Goal: Task Accomplishment & Management: Manage account settings

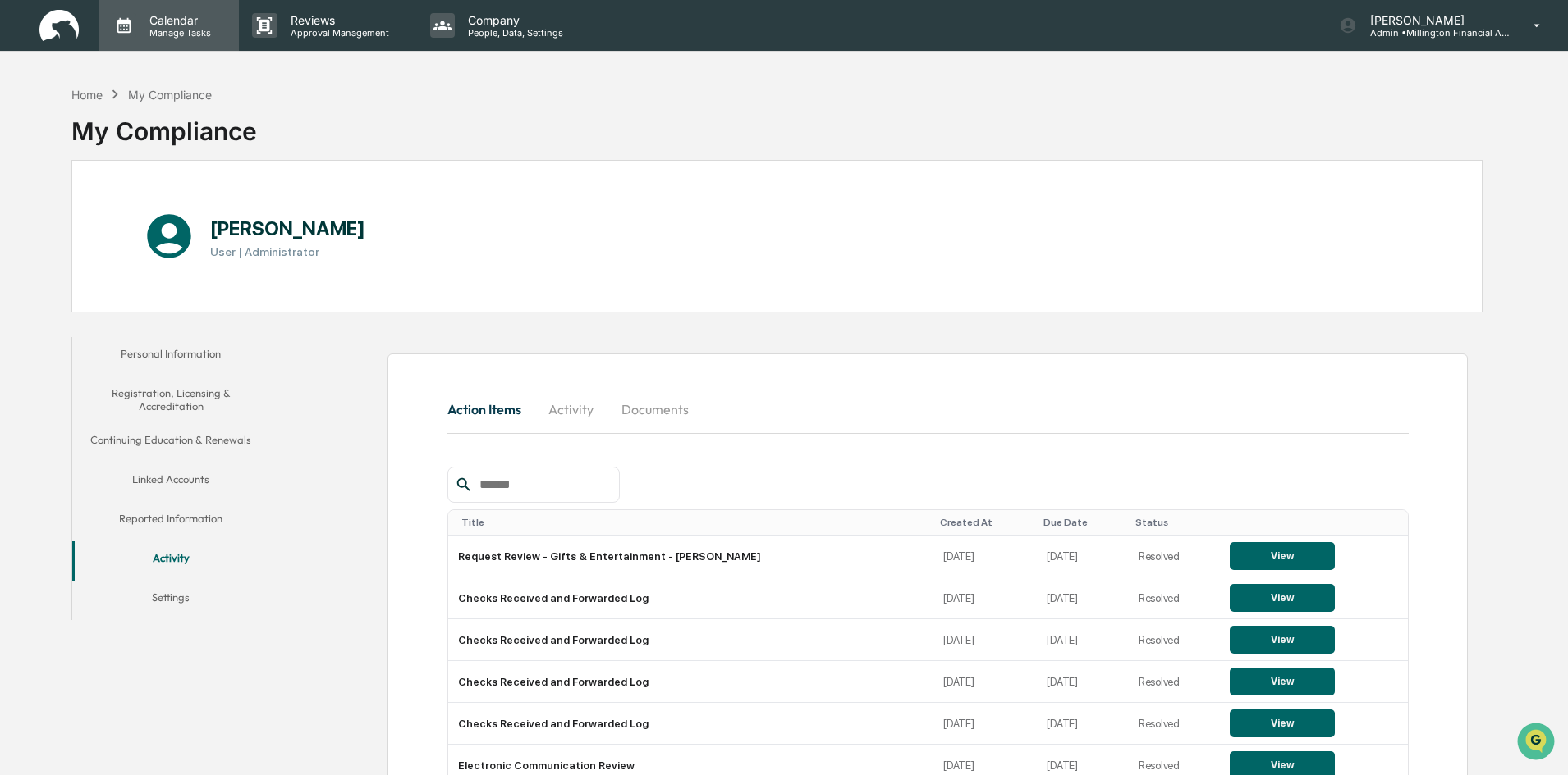
click at [202, 30] on p "Manage Tasks" at bounding box center [177, 32] width 83 height 12
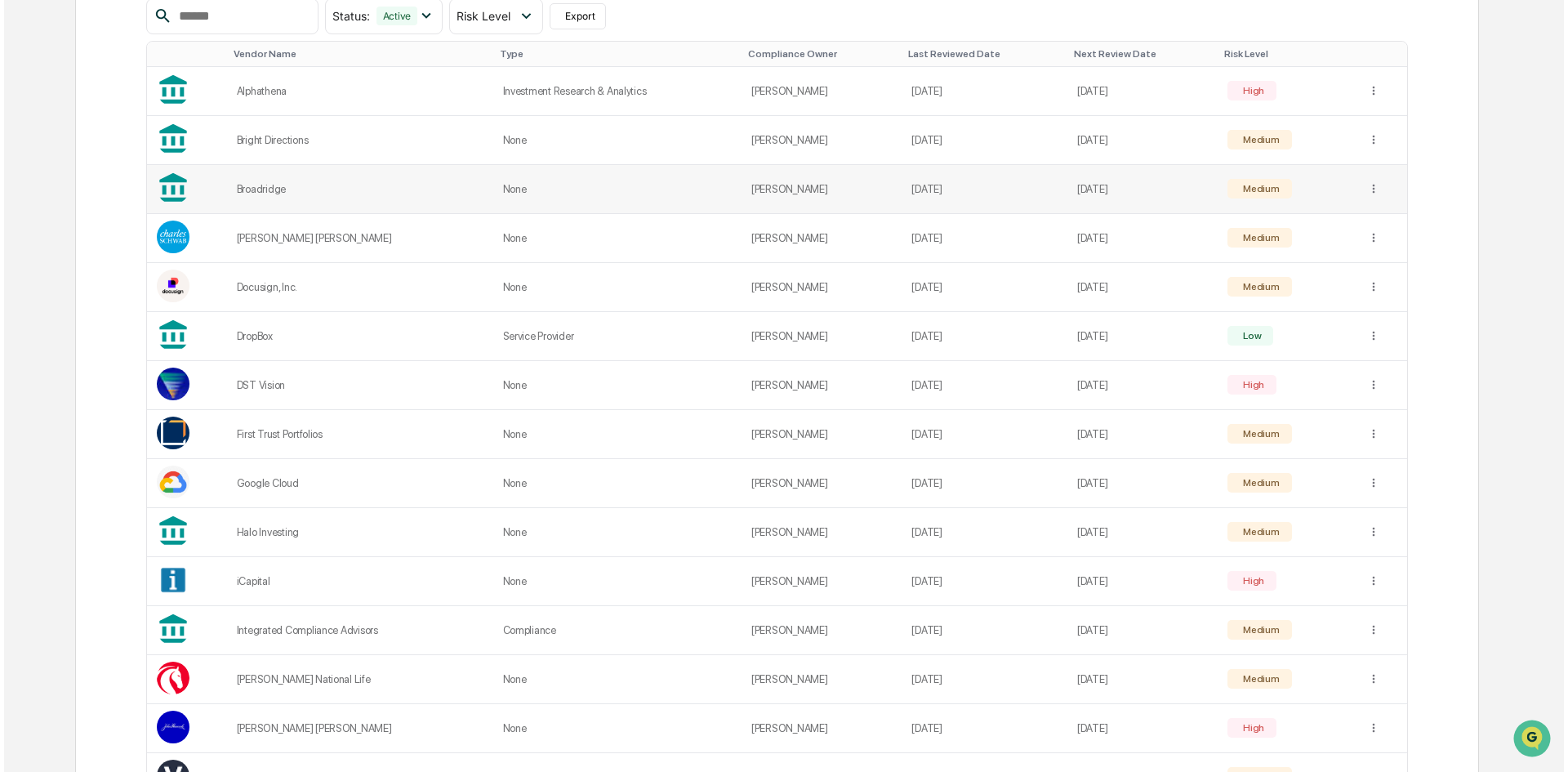
scroll to position [408, 0]
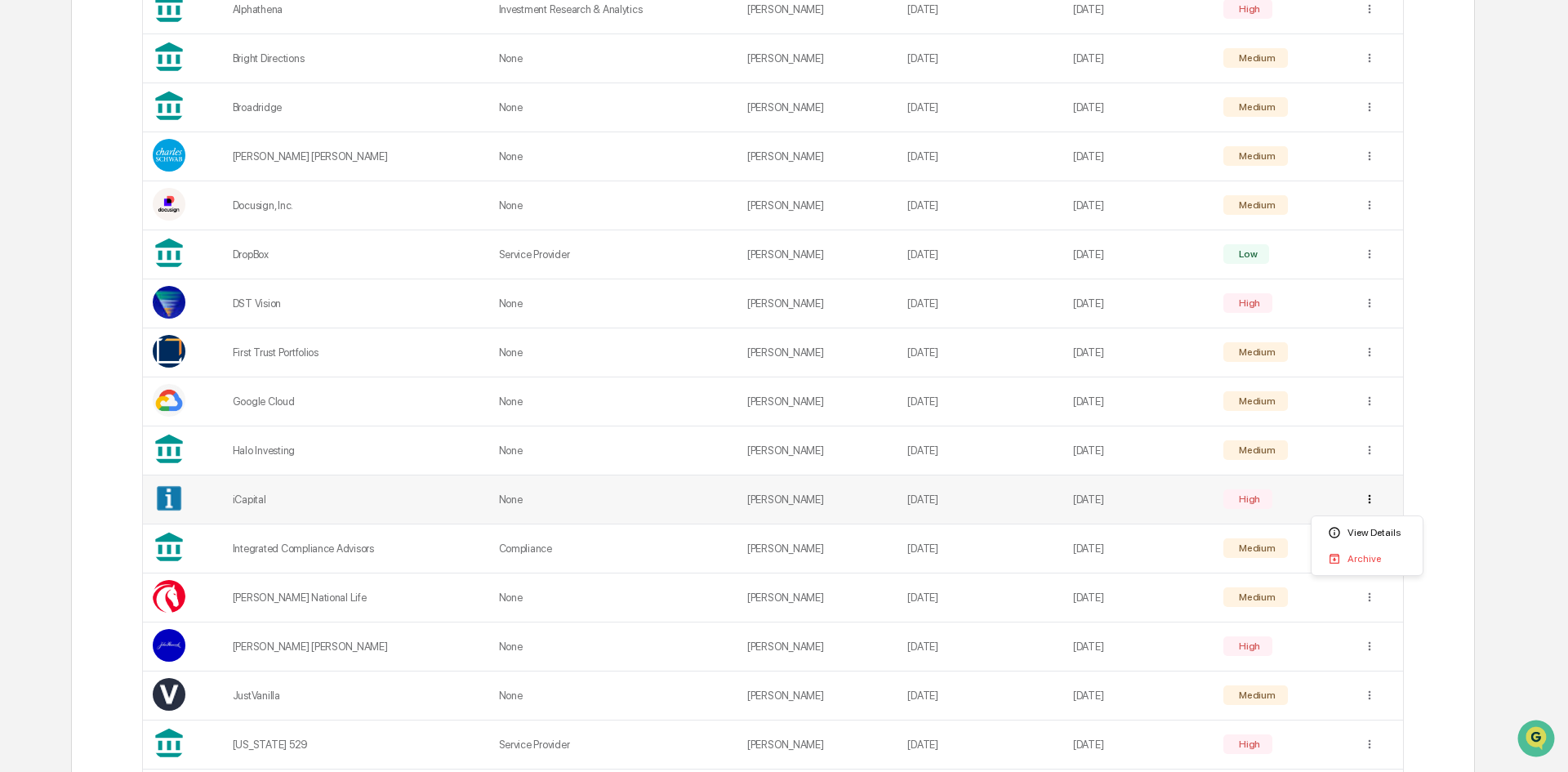
click at [1364, 530] on div "View Details" at bounding box center [1367, 532] width 104 height 26
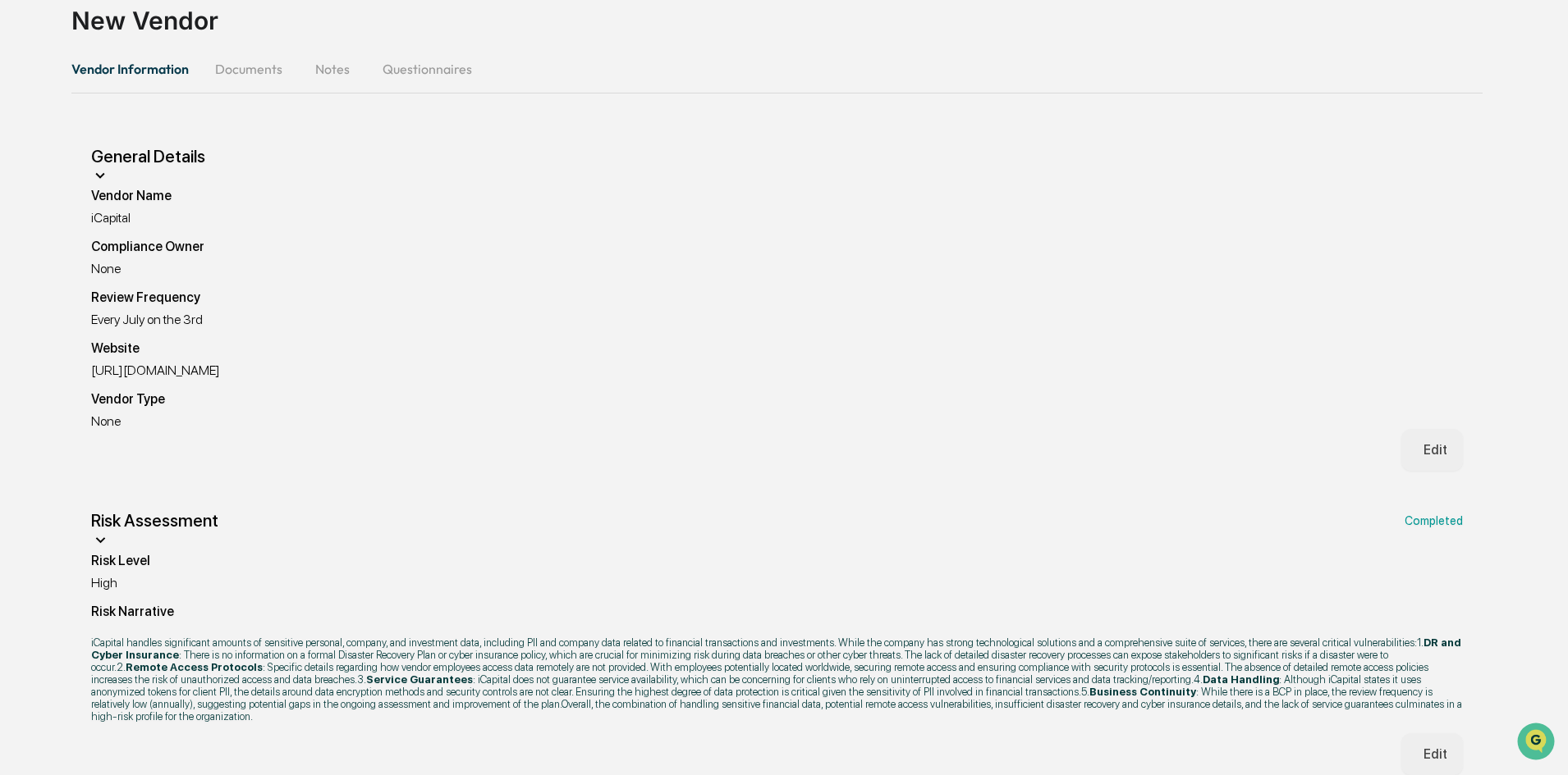
scroll to position [116, 0]
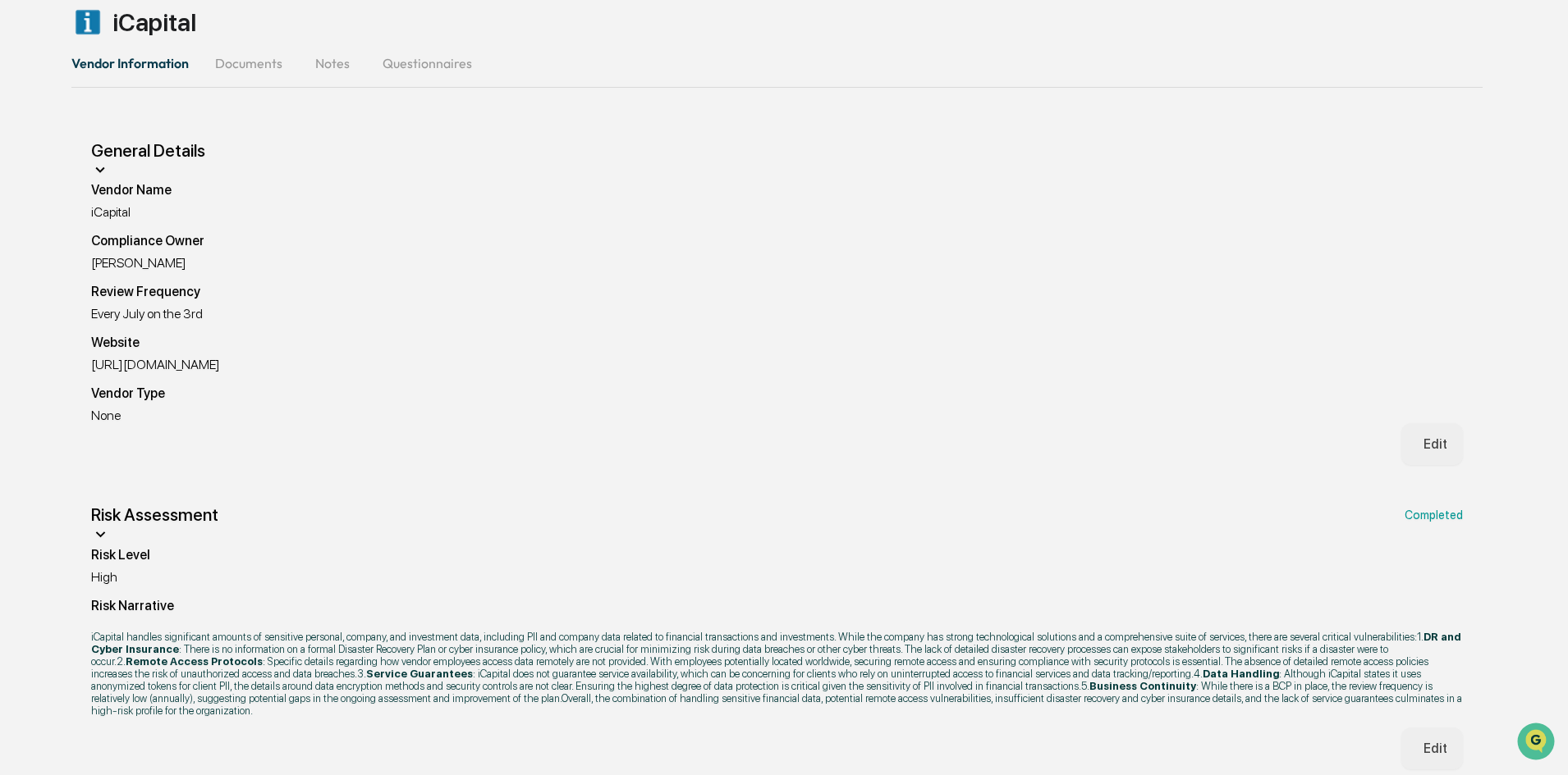
click at [239, 70] on button "Documents" at bounding box center [248, 64] width 93 height 39
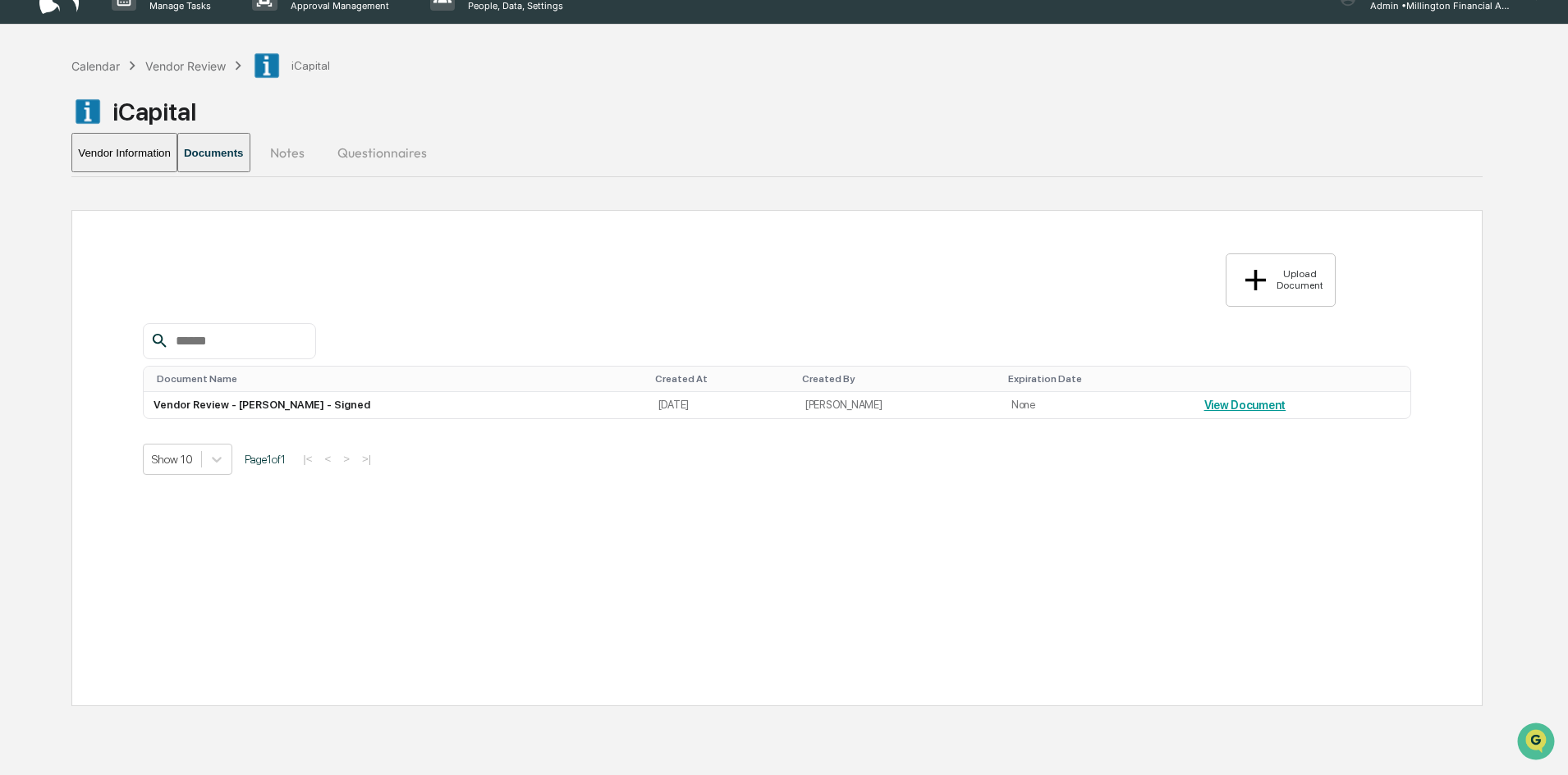
scroll to position [0, 0]
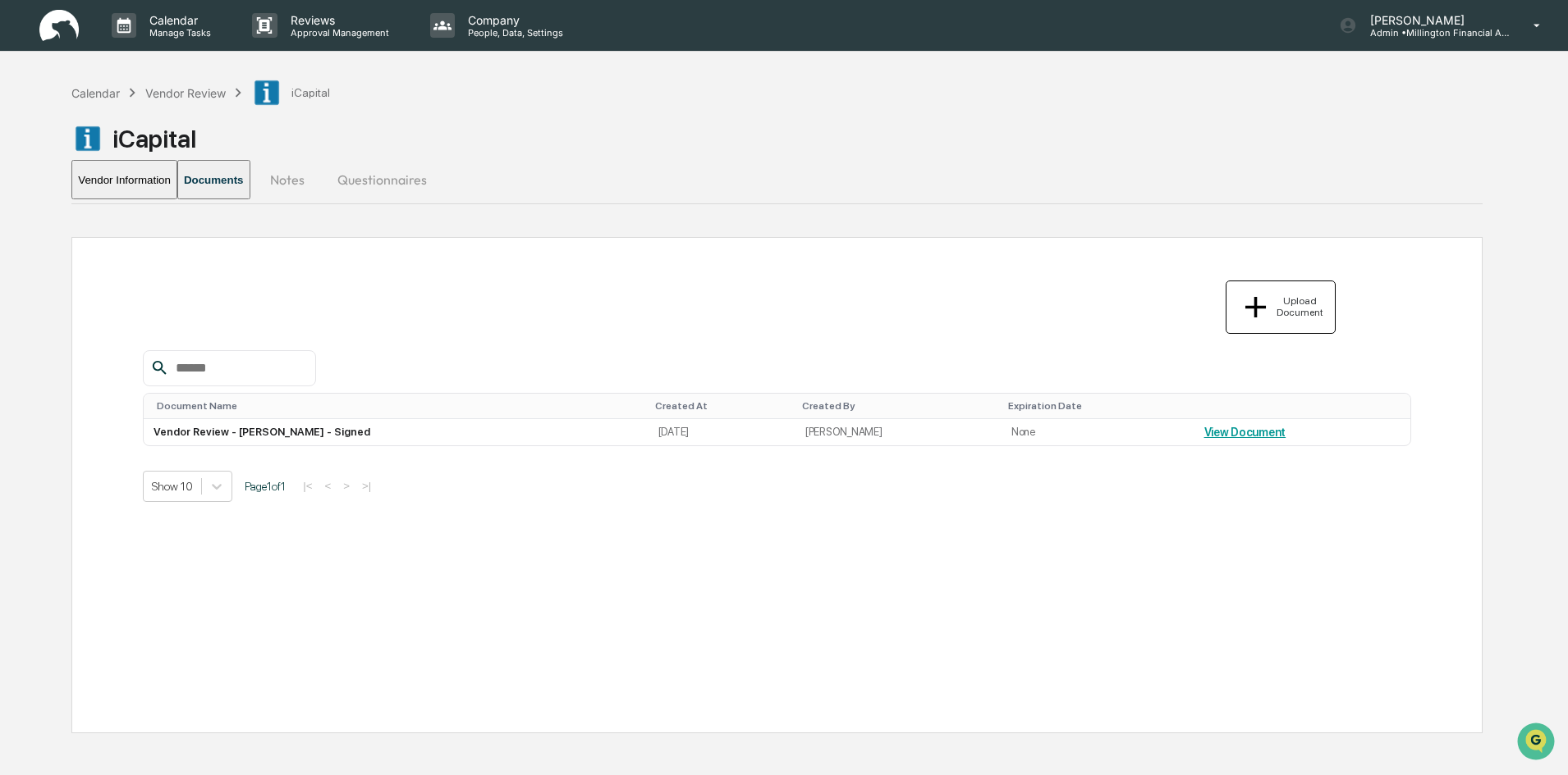
click at [1274, 295] on div "Upload Document" at bounding box center [1298, 307] width 50 height 23
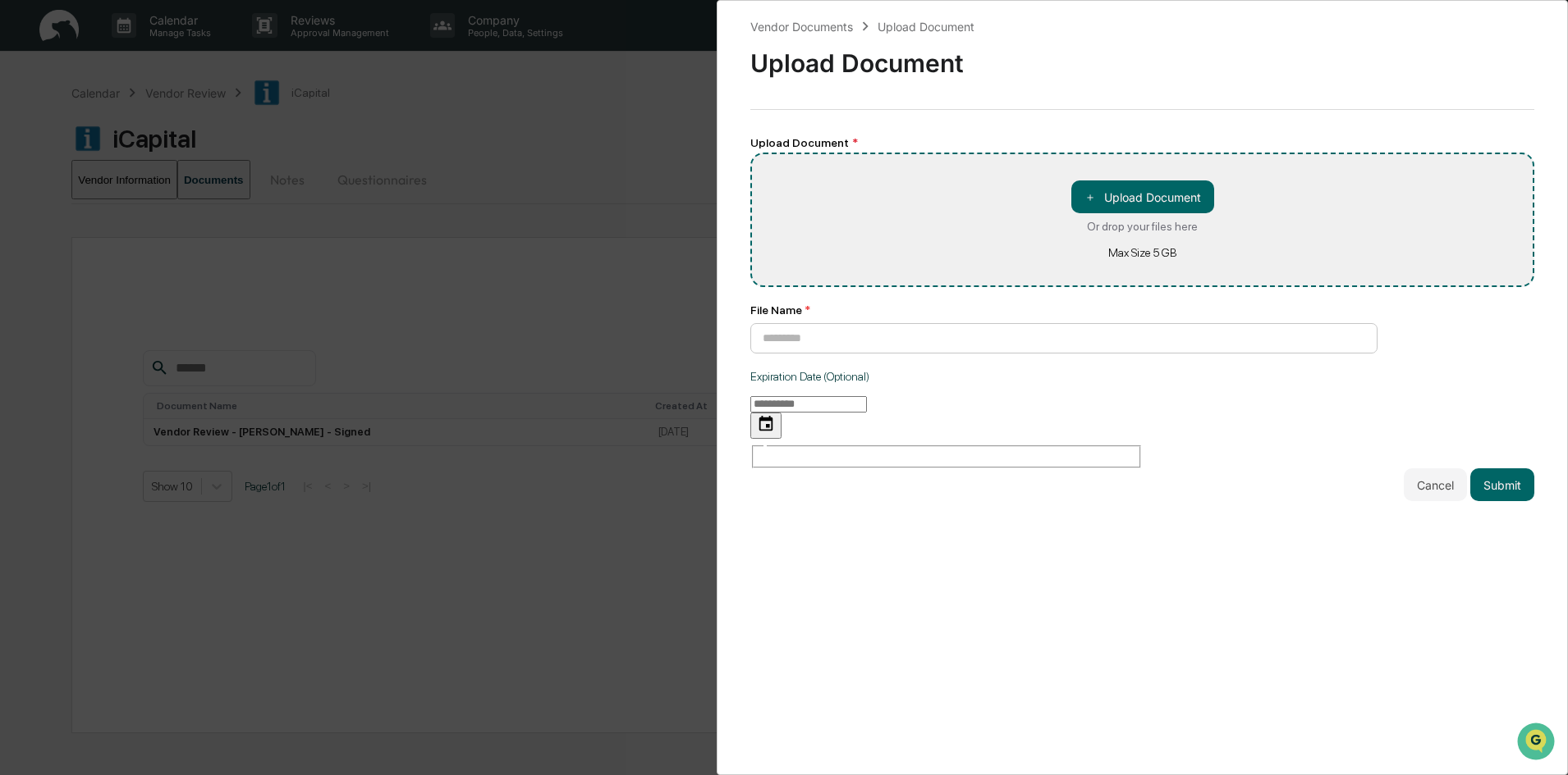
type input "**********"
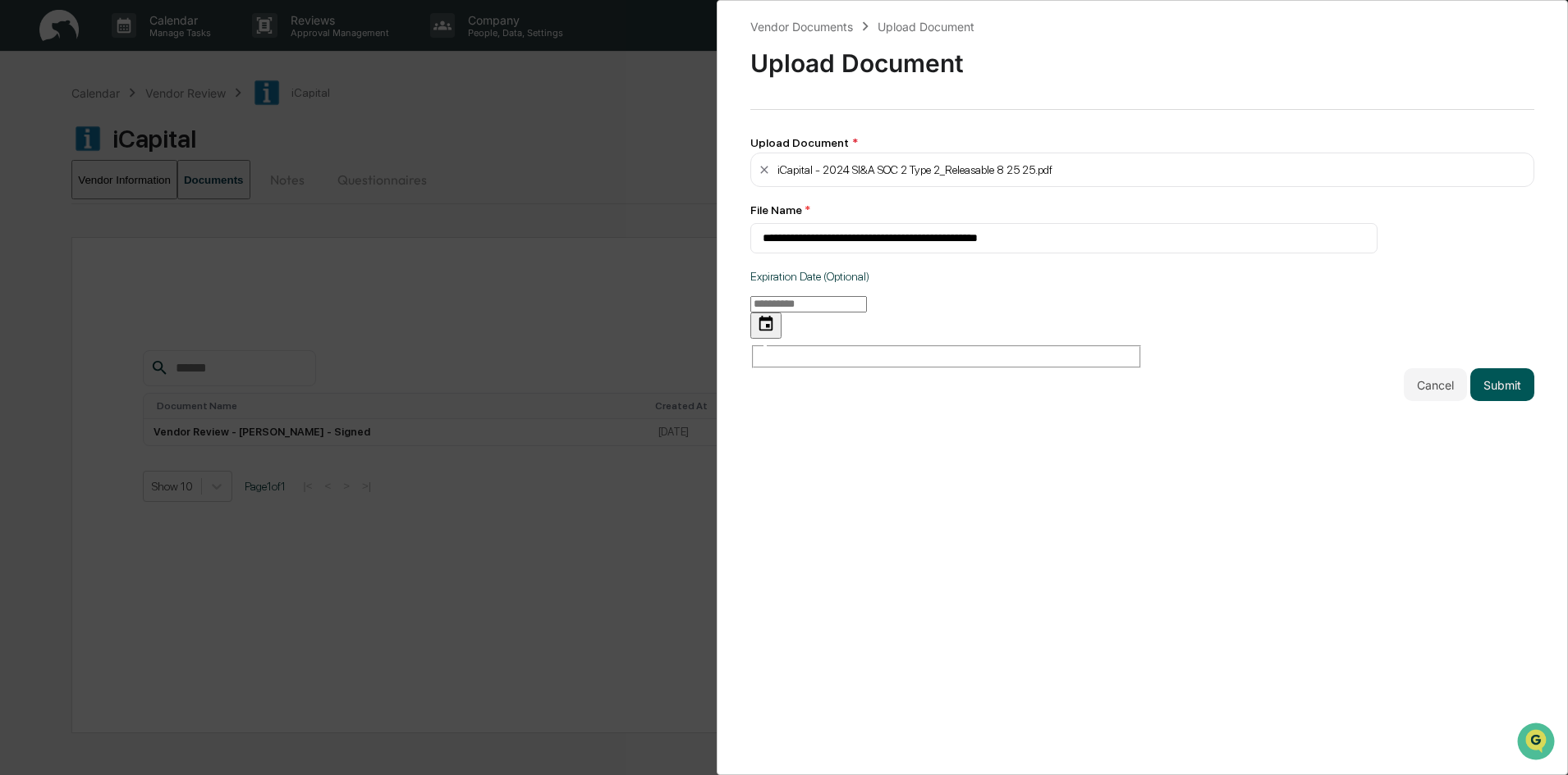
click at [1487, 369] on button "Submit" at bounding box center [1502, 385] width 64 height 33
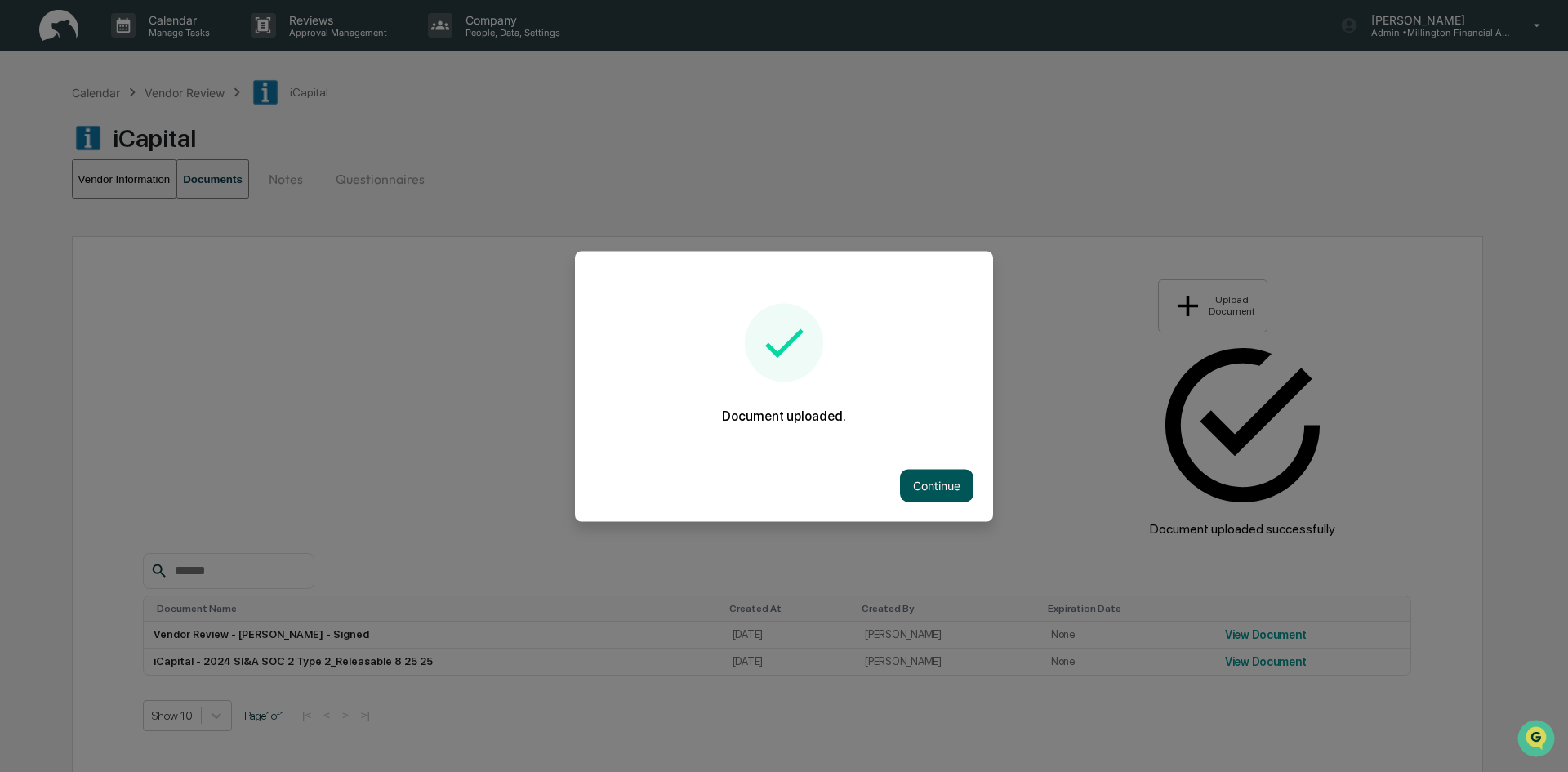
click at [909, 485] on button "Continue" at bounding box center [936, 485] width 73 height 33
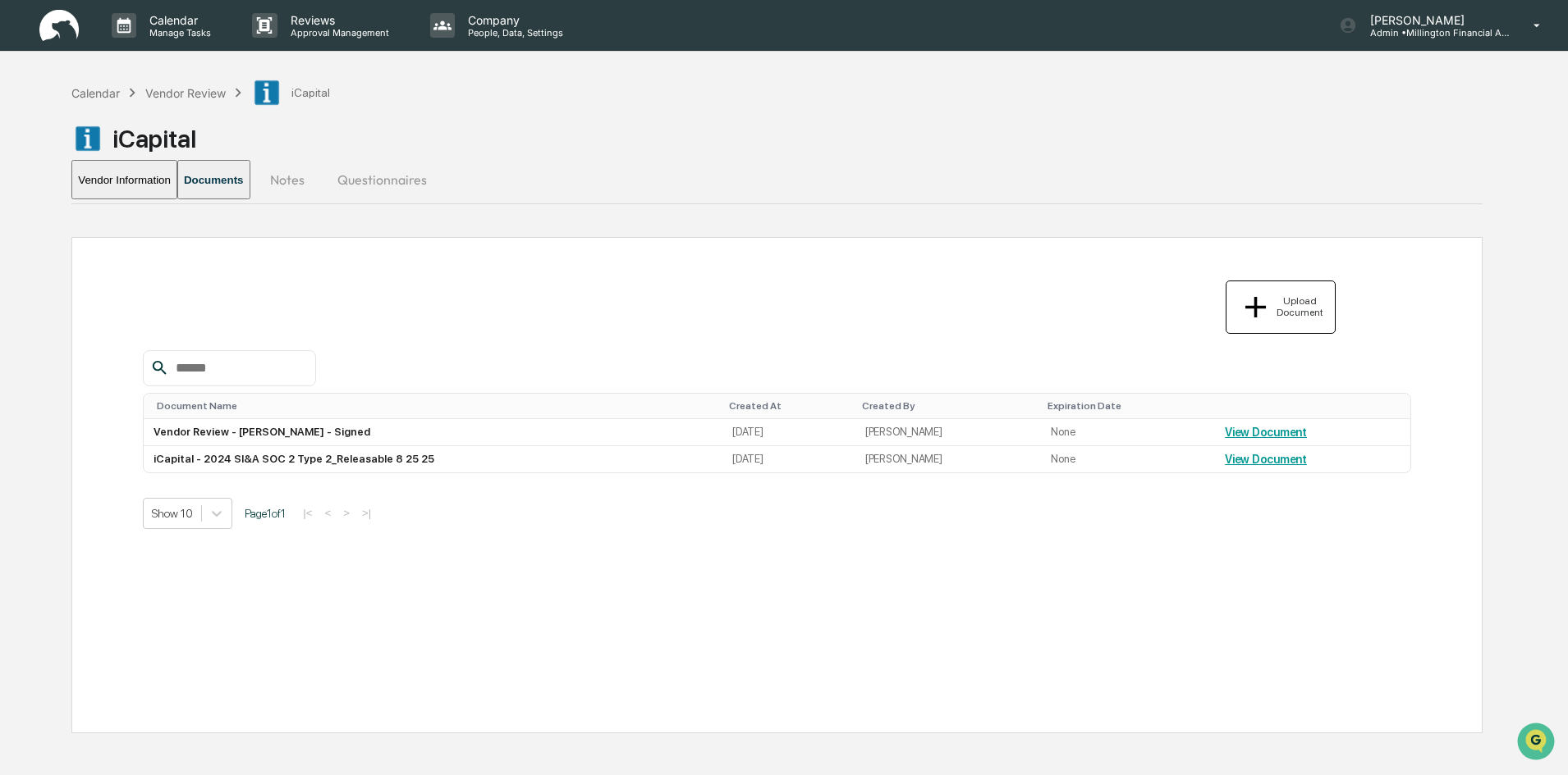
click at [1290, 307] on button "Upload Document" at bounding box center [1280, 307] width 110 height 54
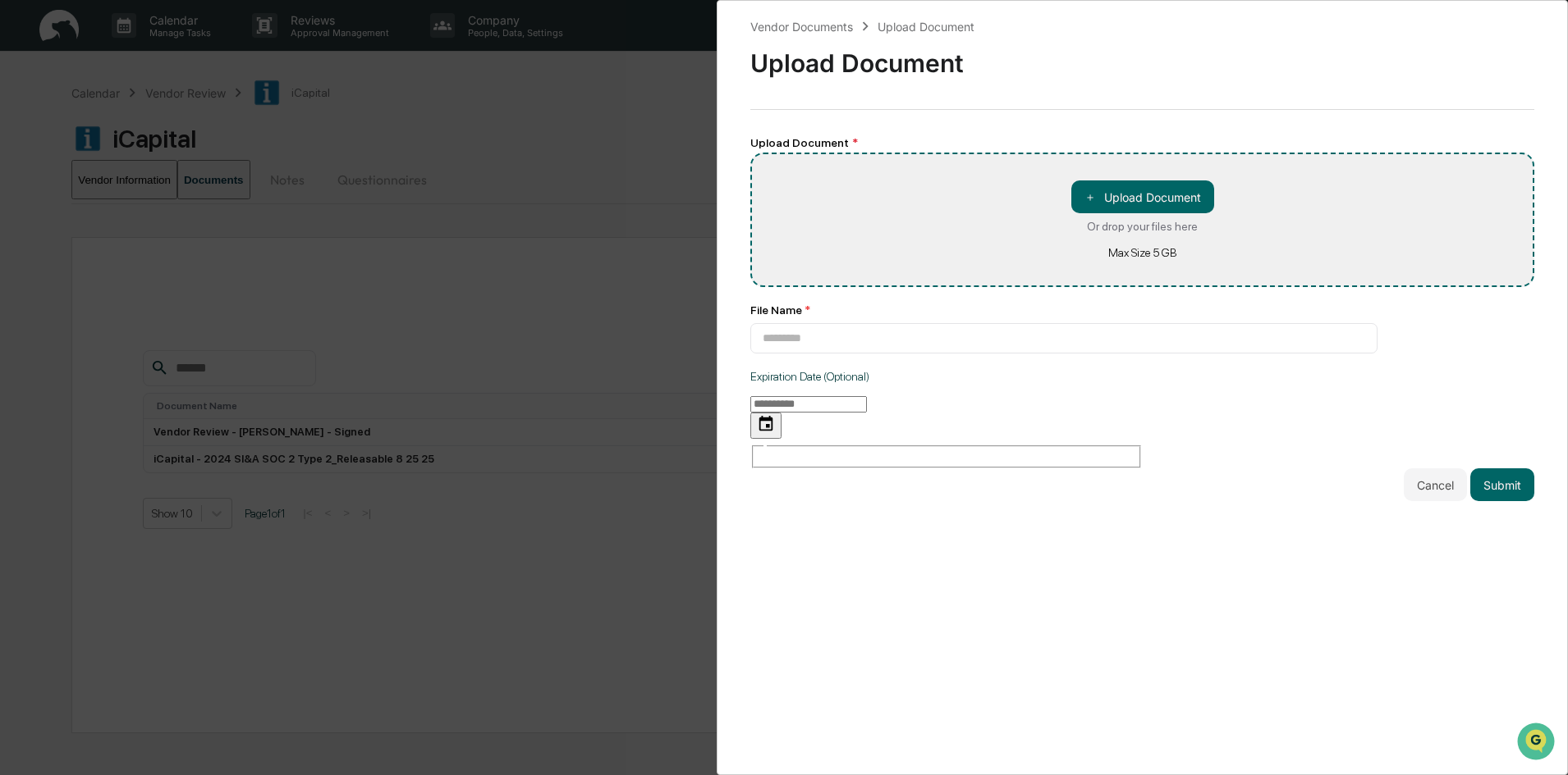
type input "**********"
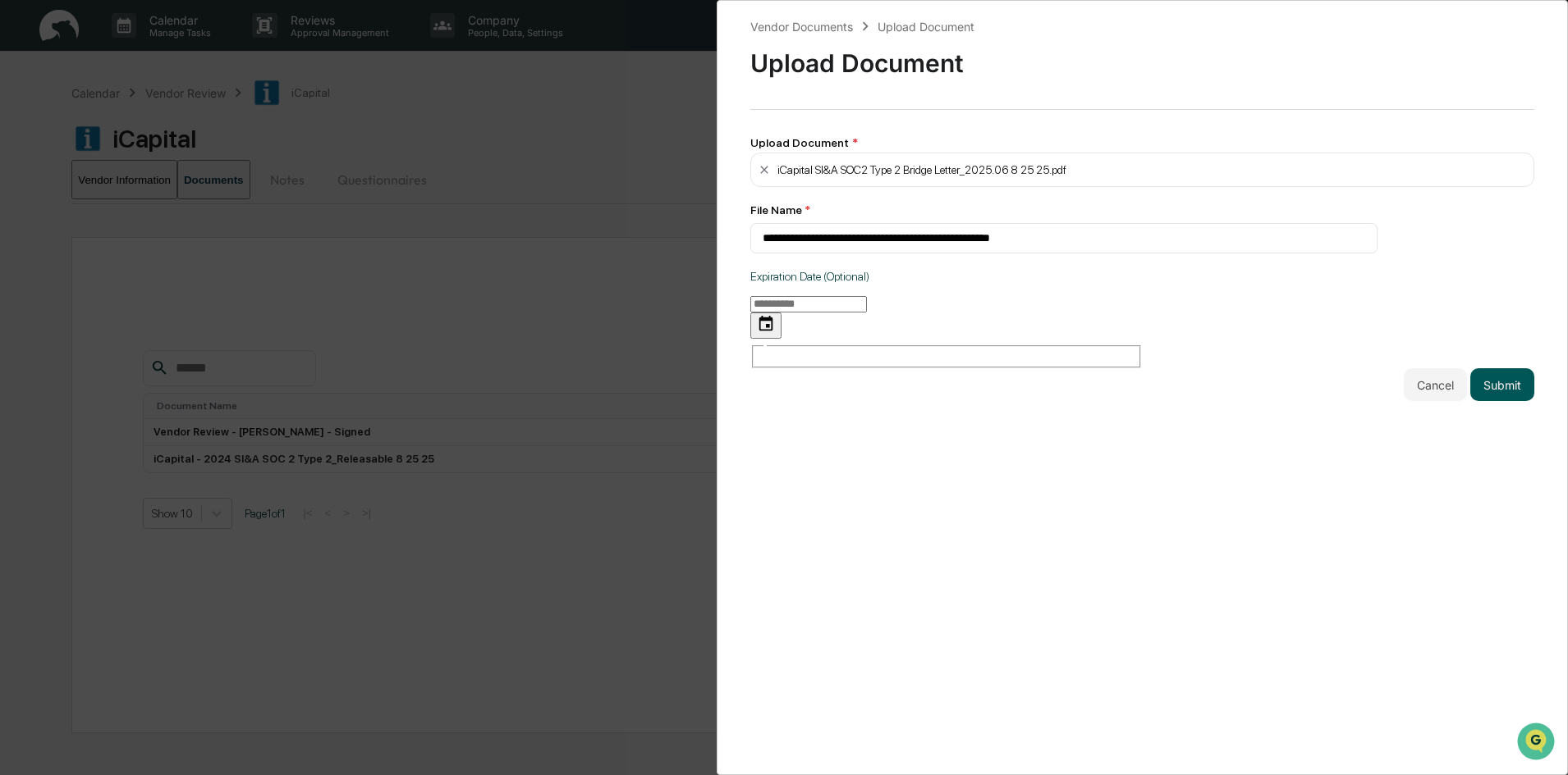
click at [1488, 369] on button "Submit" at bounding box center [1502, 385] width 64 height 33
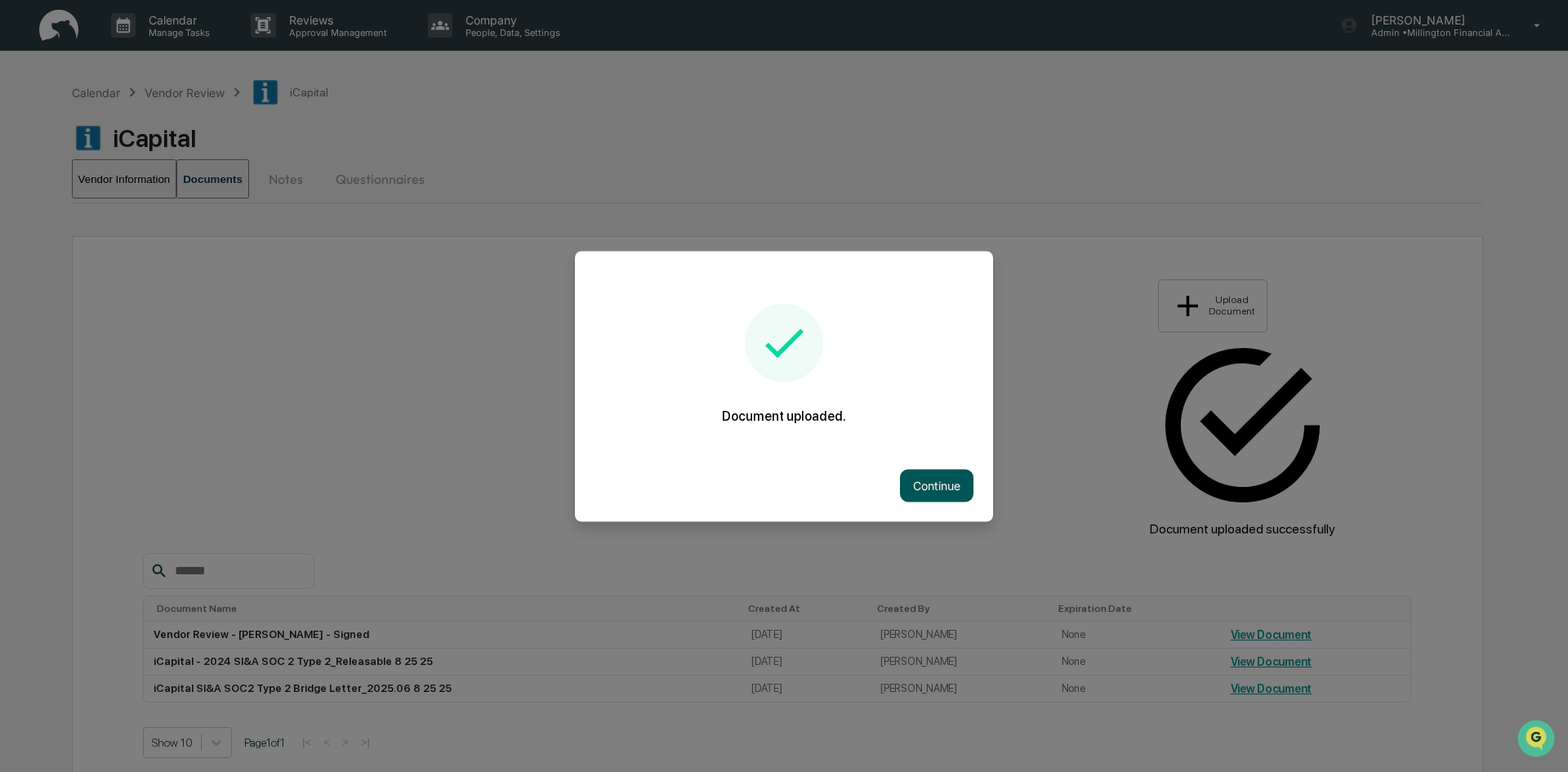
click at [957, 486] on button "Continue" at bounding box center [936, 485] width 73 height 33
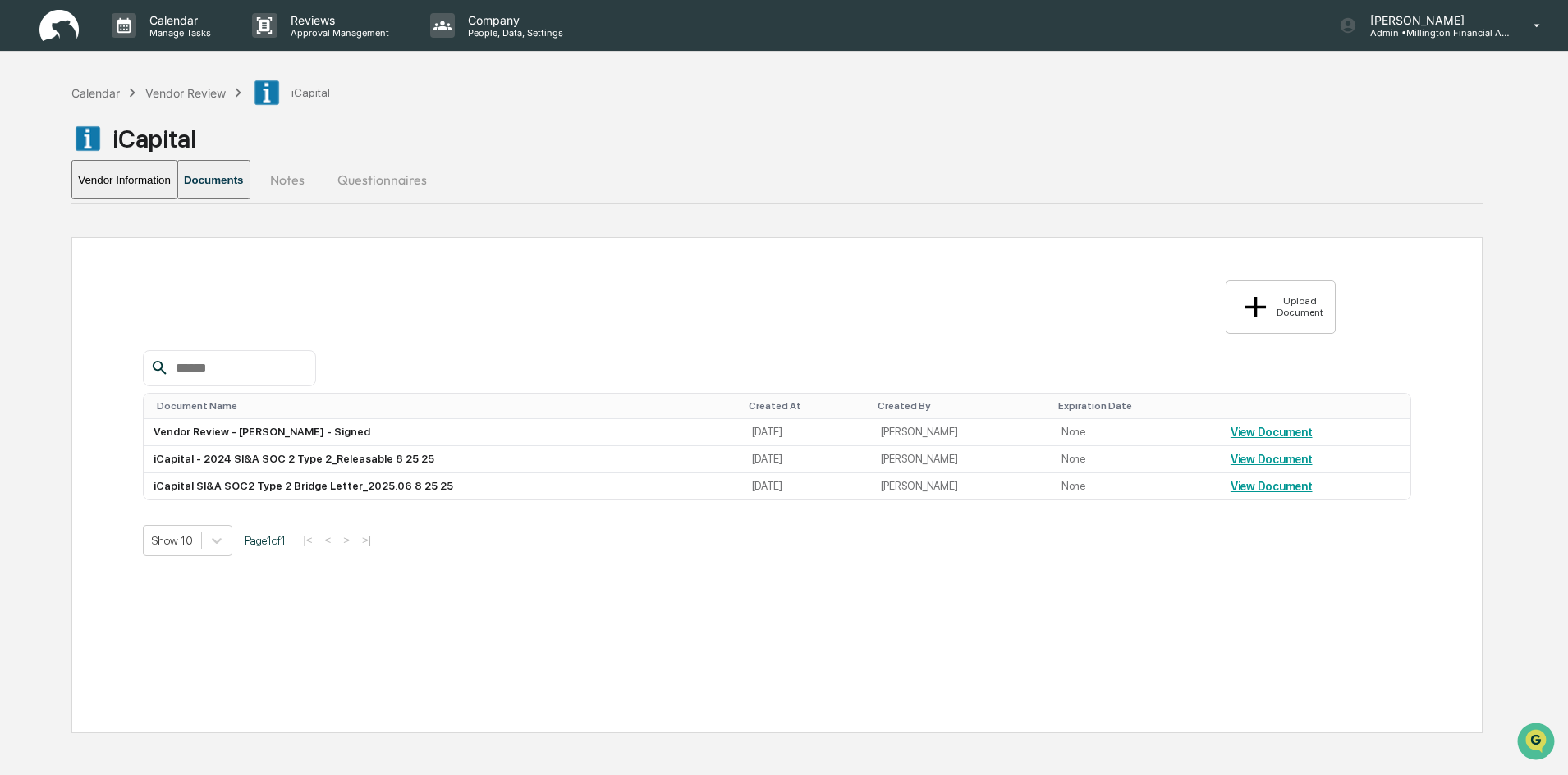
click at [150, 180] on button "Vendor Information" at bounding box center [124, 180] width 106 height 39
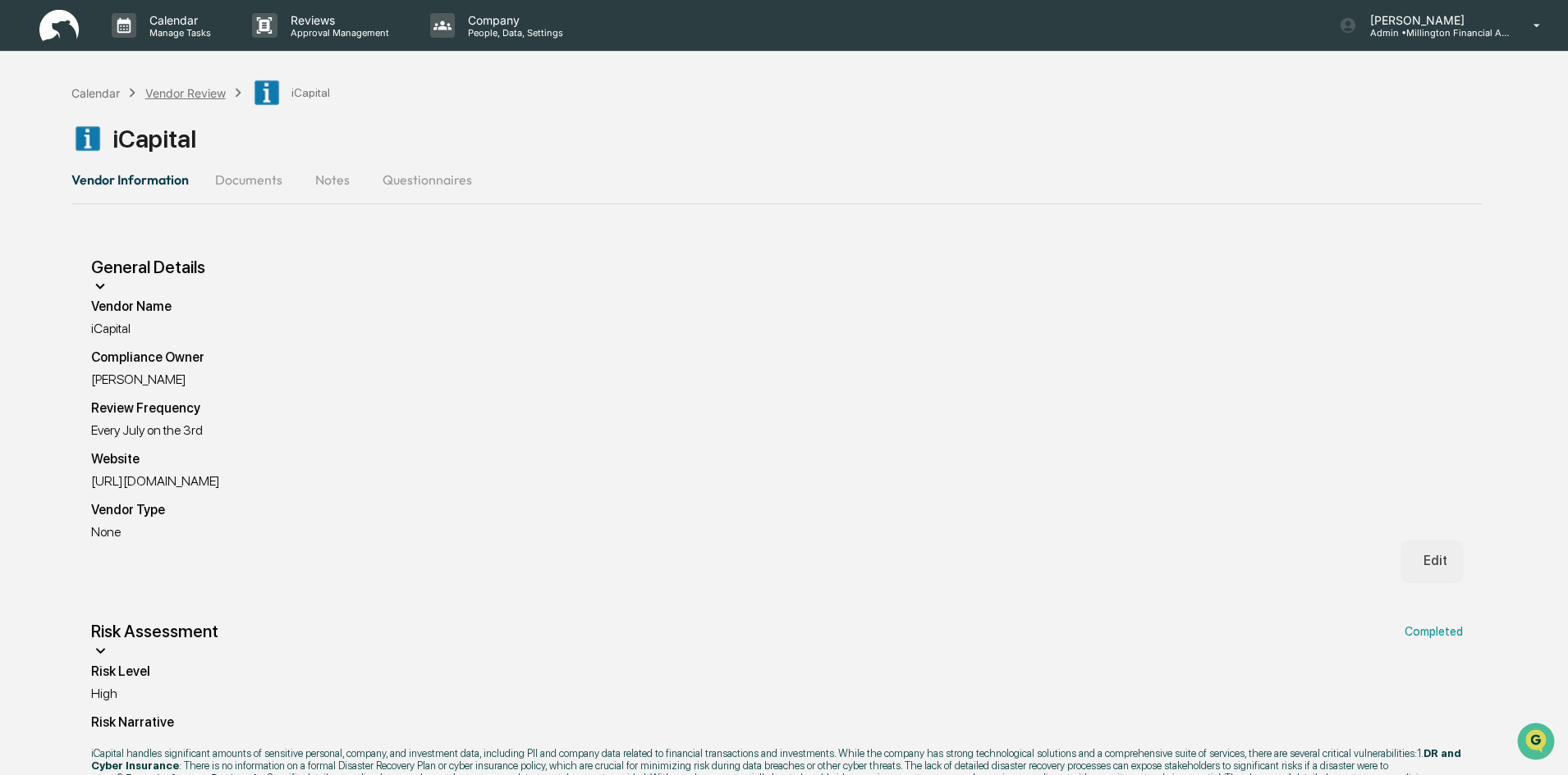
click at [176, 95] on div "Vendor Review" at bounding box center [185, 93] width 81 height 14
